Goal: Find specific page/section: Find specific page/section

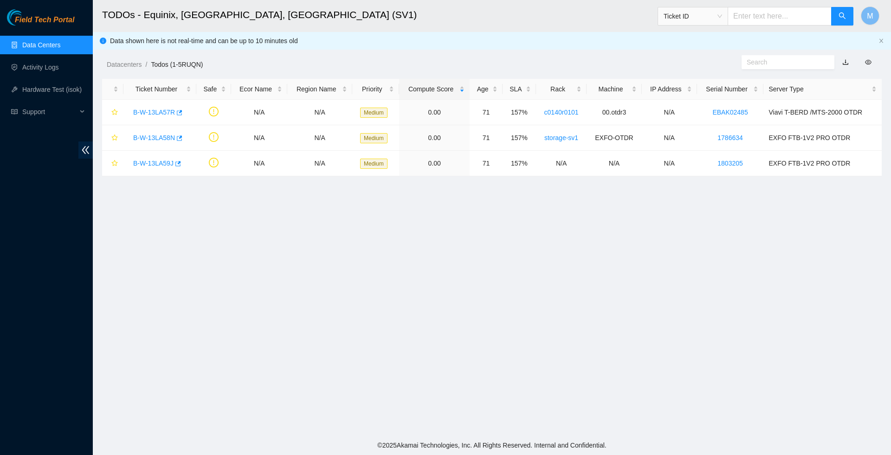
click at [60, 41] on link "Data Centers" at bounding box center [41, 44] width 38 height 7
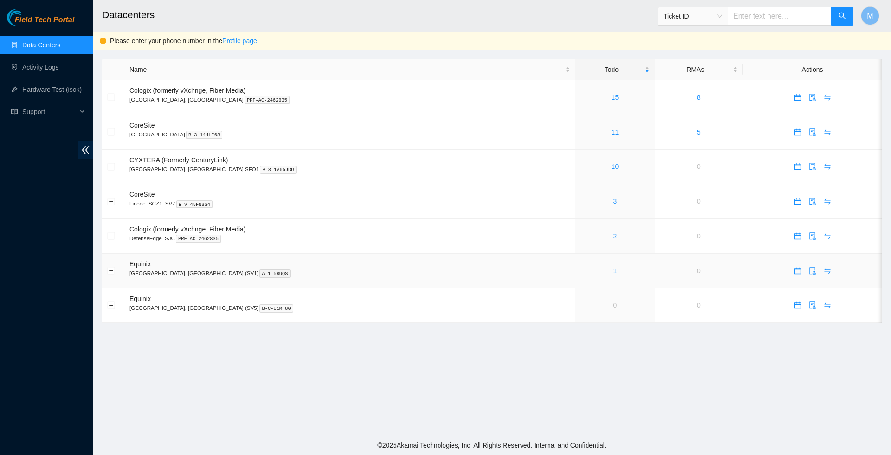
click at [614, 275] on link "1" at bounding box center [616, 270] width 4 height 7
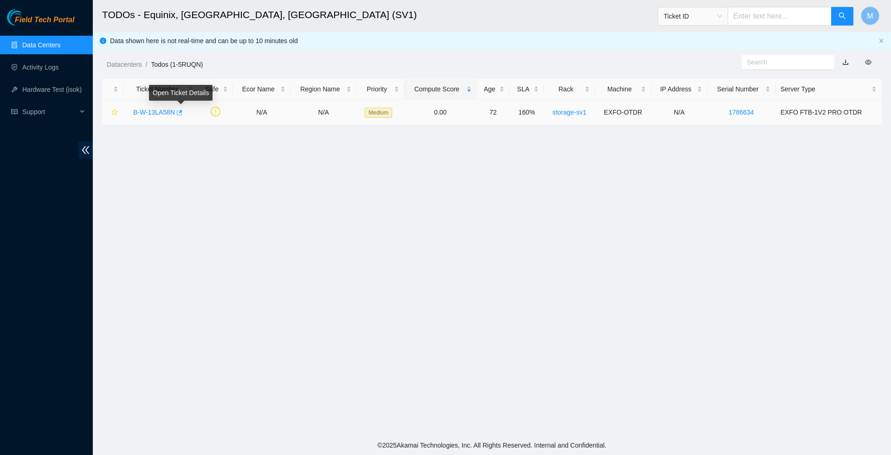
click at [182, 116] on span "button" at bounding box center [178, 113] width 6 height 7
click at [47, 41] on link "Data Centers" at bounding box center [41, 44] width 38 height 7
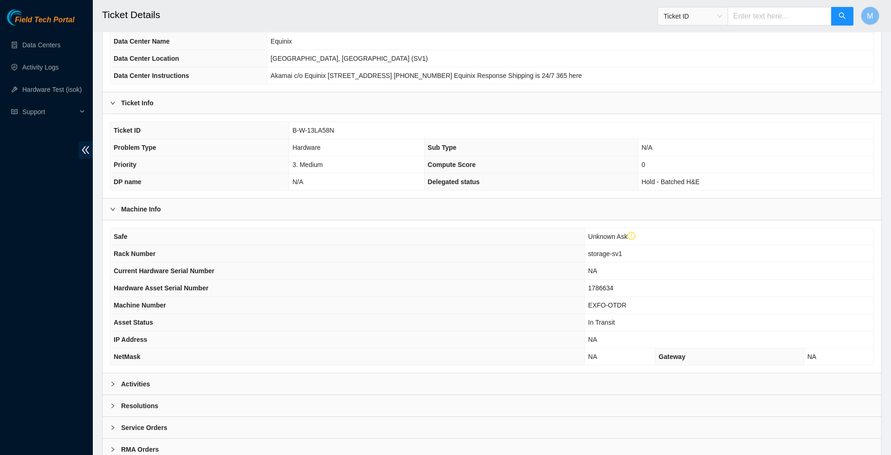
scroll to position [154, 0]
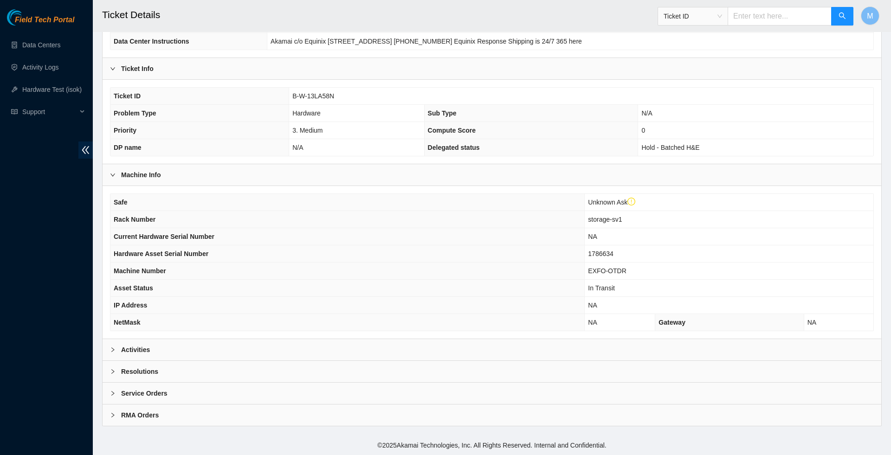
click at [114, 348] on icon "right" at bounding box center [112, 350] width 3 height 5
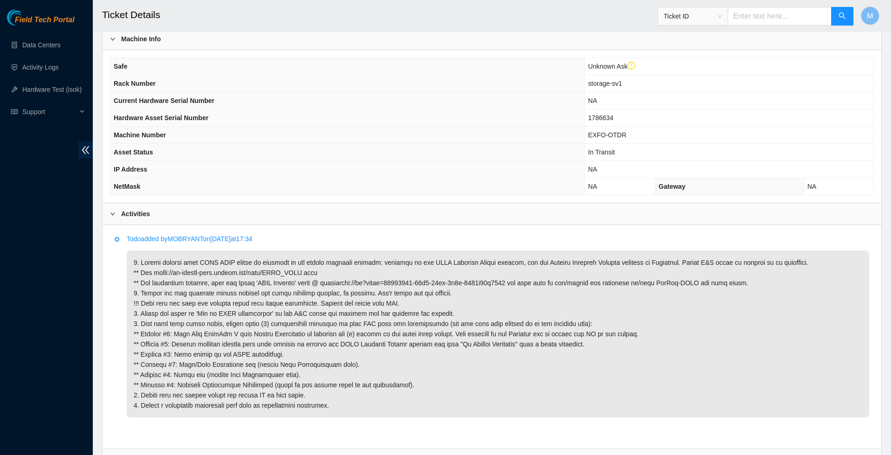
scroll to position [268, 0]
